Goal: Transaction & Acquisition: Purchase product/service

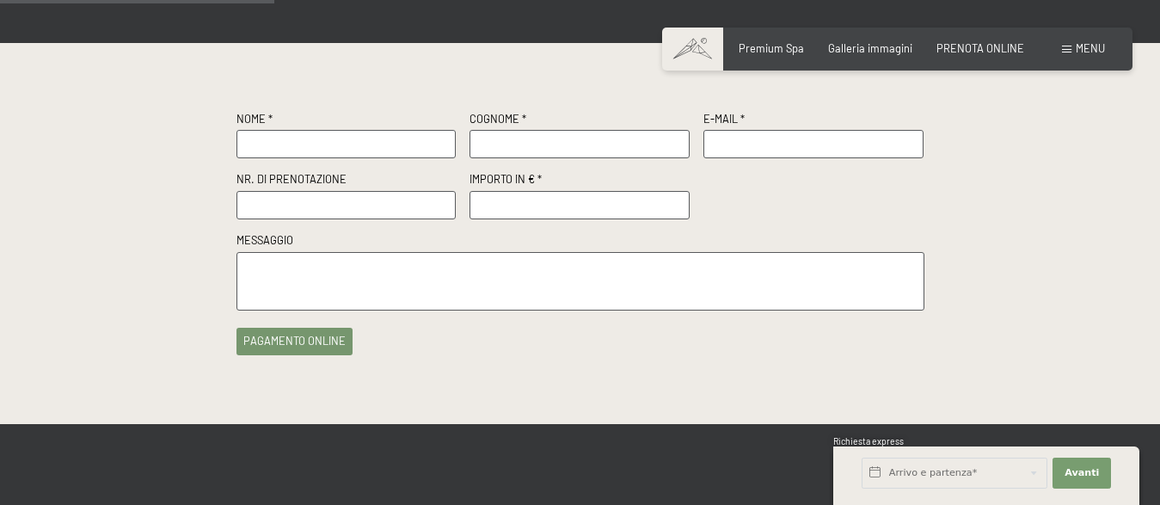
scroll to position [351, 0]
click at [433, 142] on input "text" at bounding box center [347, 144] width 220 height 28
type input "GABRIELE"
type input "FARINA"
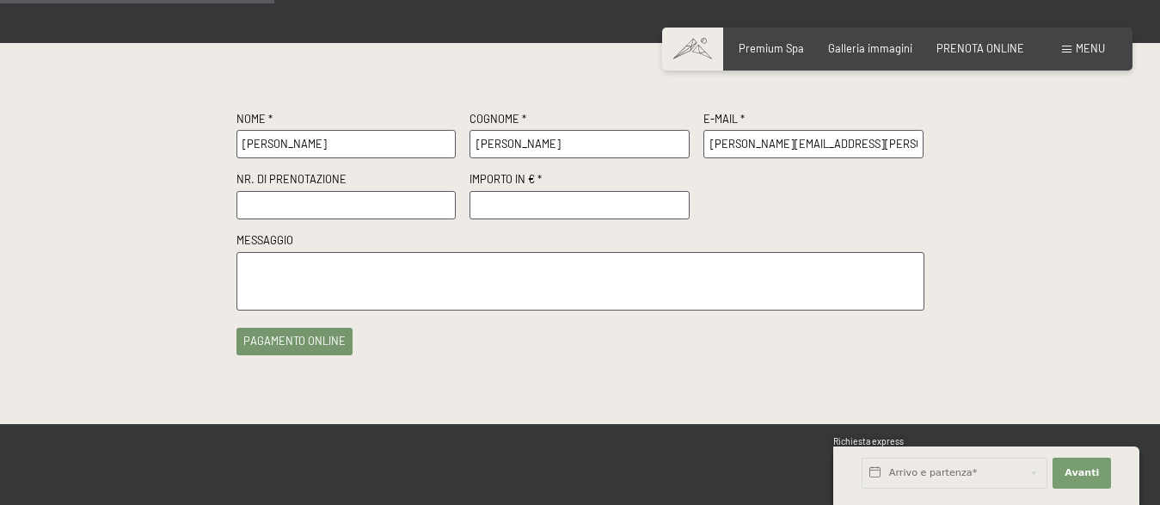
type input "gabriele_farina@virgilio.it"
click at [324, 200] on input "text" at bounding box center [347, 205] width 220 height 28
type input "R68985"
type input "0"
click at [675, 211] on input "0" at bounding box center [580, 205] width 220 height 28
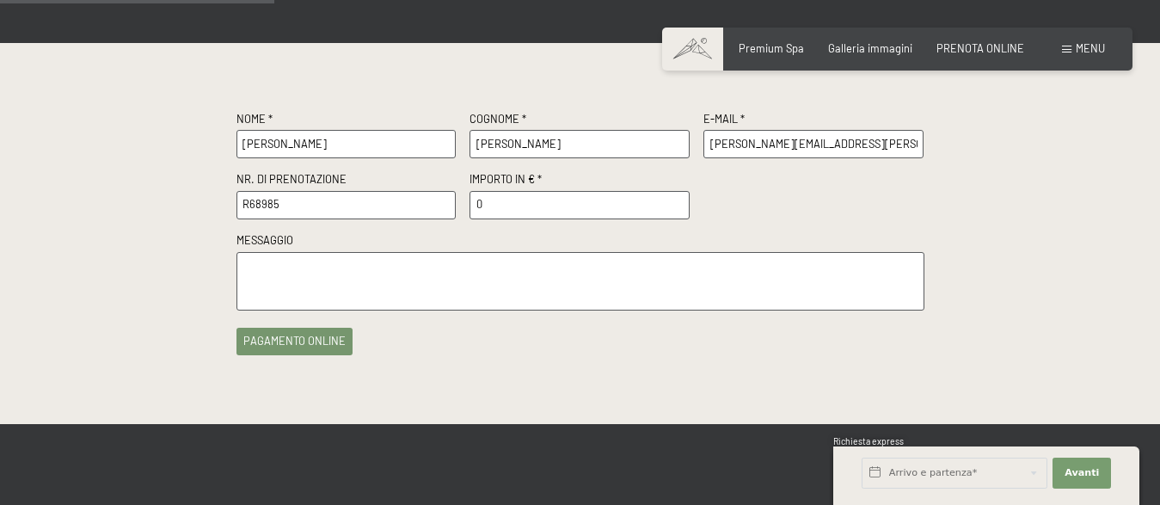
type input "R68985"
click at [665, 204] on input "0" at bounding box center [580, 205] width 220 height 28
type input "1000"
click at [547, 274] on textarea at bounding box center [581, 281] width 688 height 59
type textarea "PAGAMENTO CAPARRA RICHIESTA"
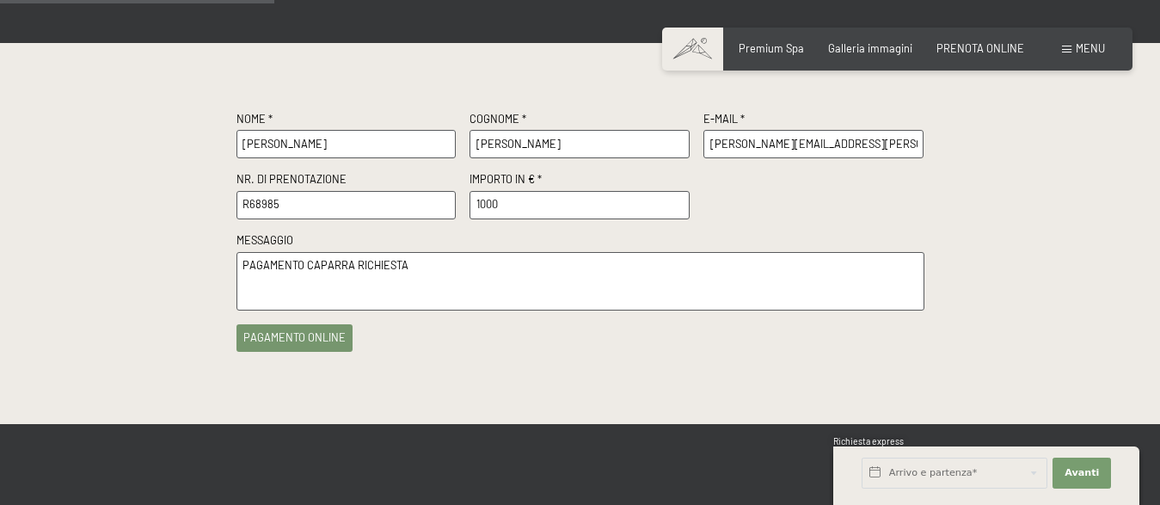
click at [319, 337] on button "pagamento online" at bounding box center [295, 338] width 116 height 28
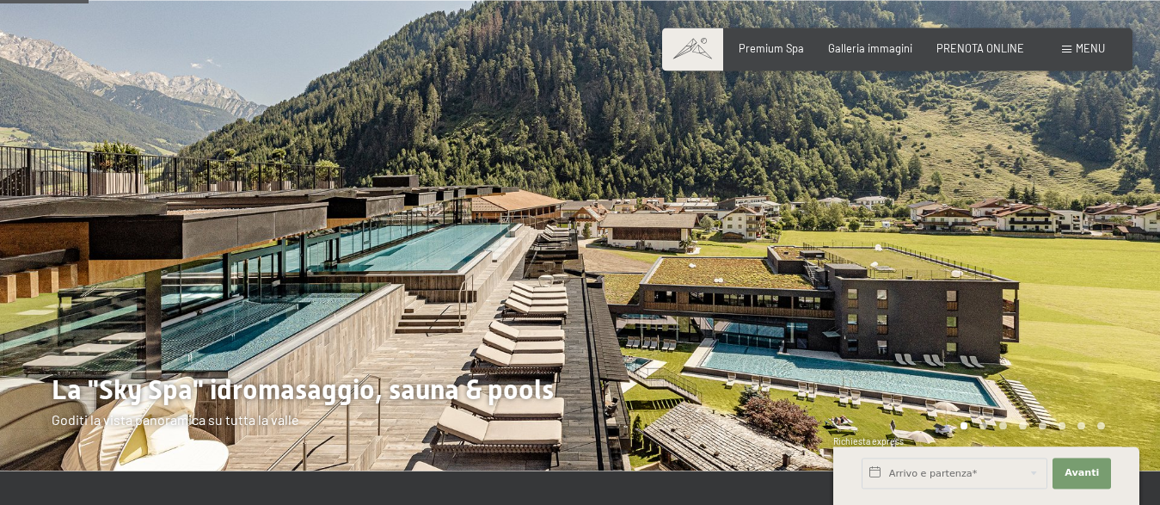
scroll to position [88, 0]
